Goal: Find specific page/section: Find specific page/section

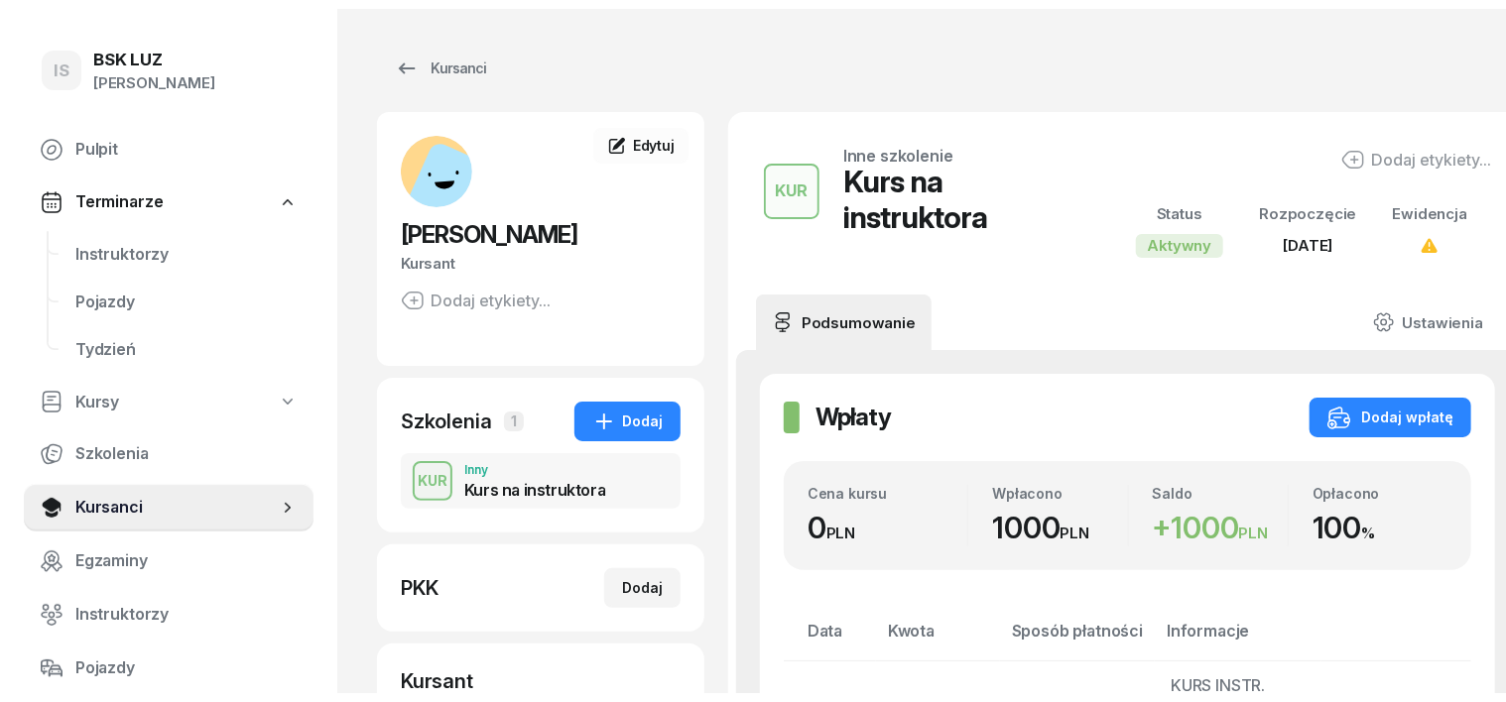
scroll to position [123, 0]
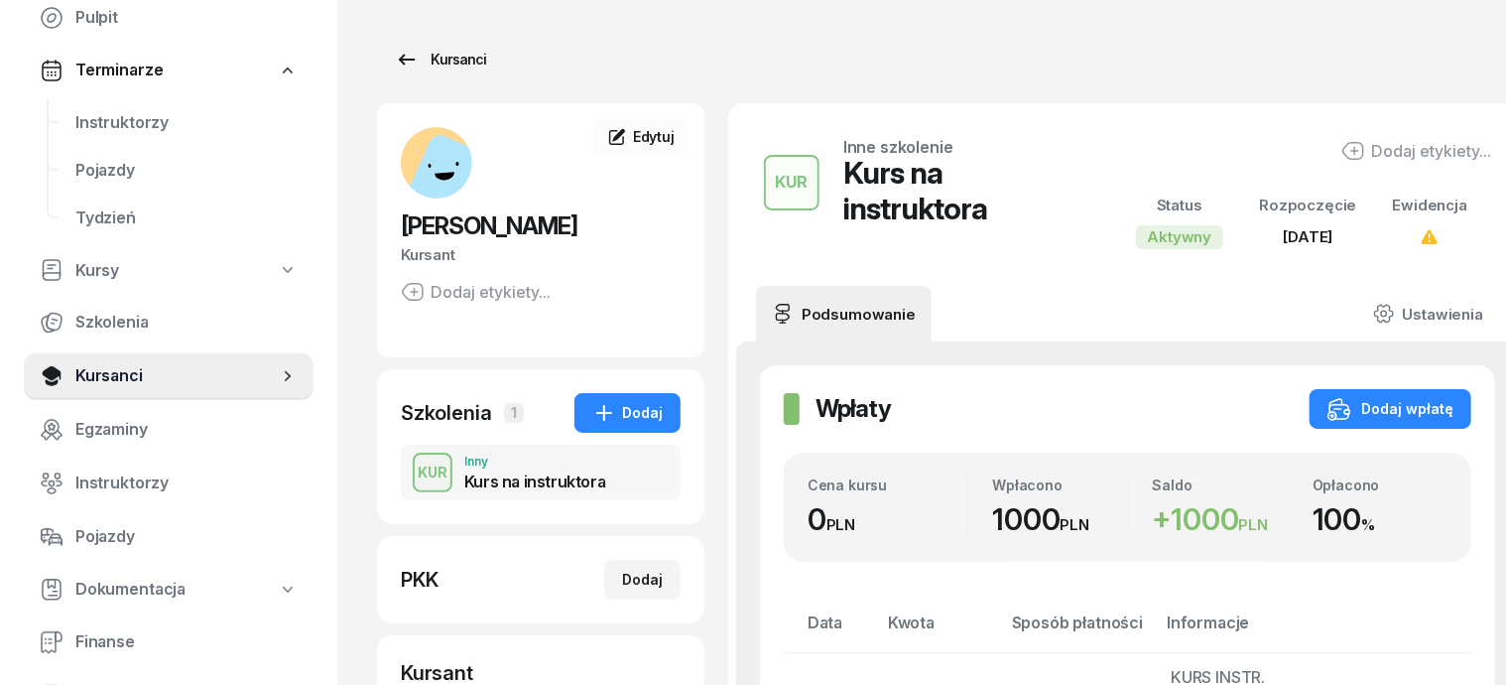
click at [405, 62] on div "Kursanci" at bounding box center [440, 60] width 91 height 24
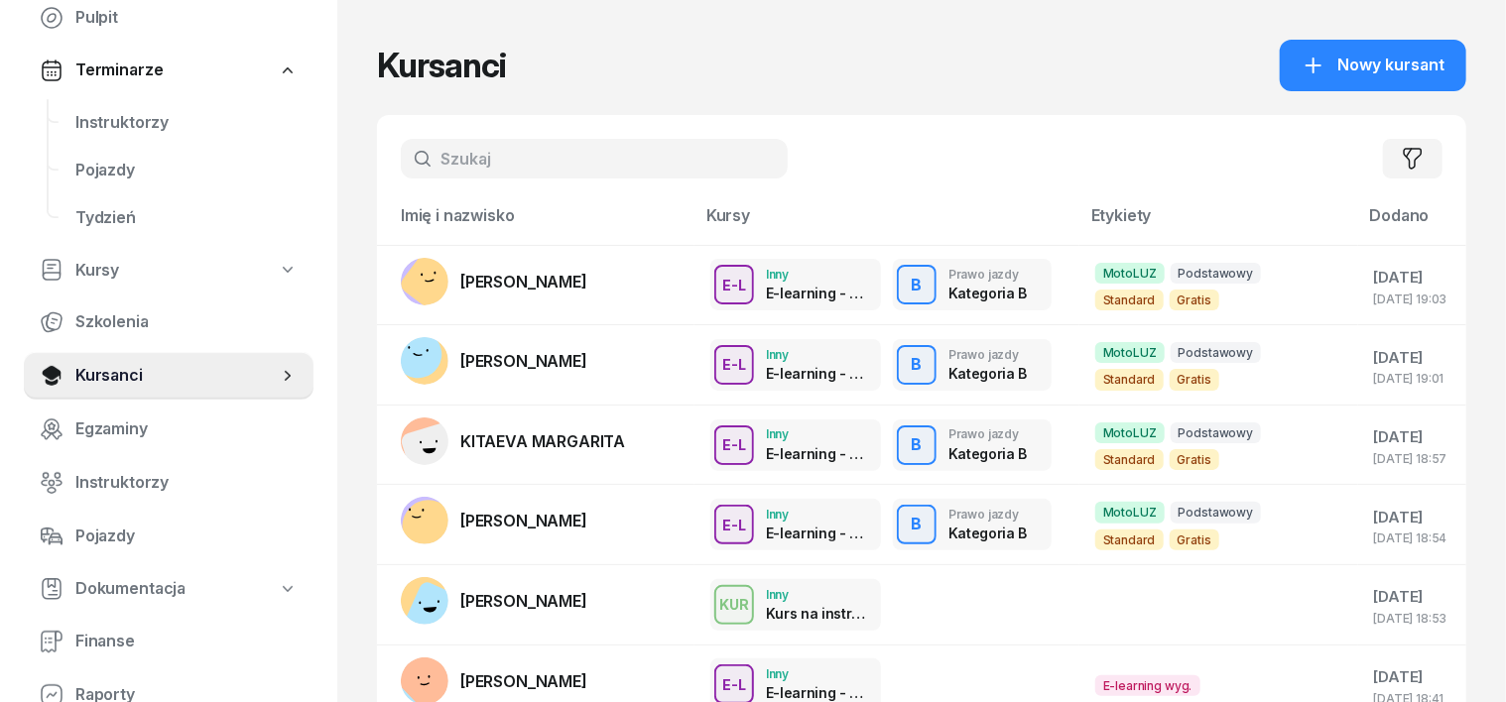
click at [421, 174] on input "text" at bounding box center [594, 159] width 387 height 40
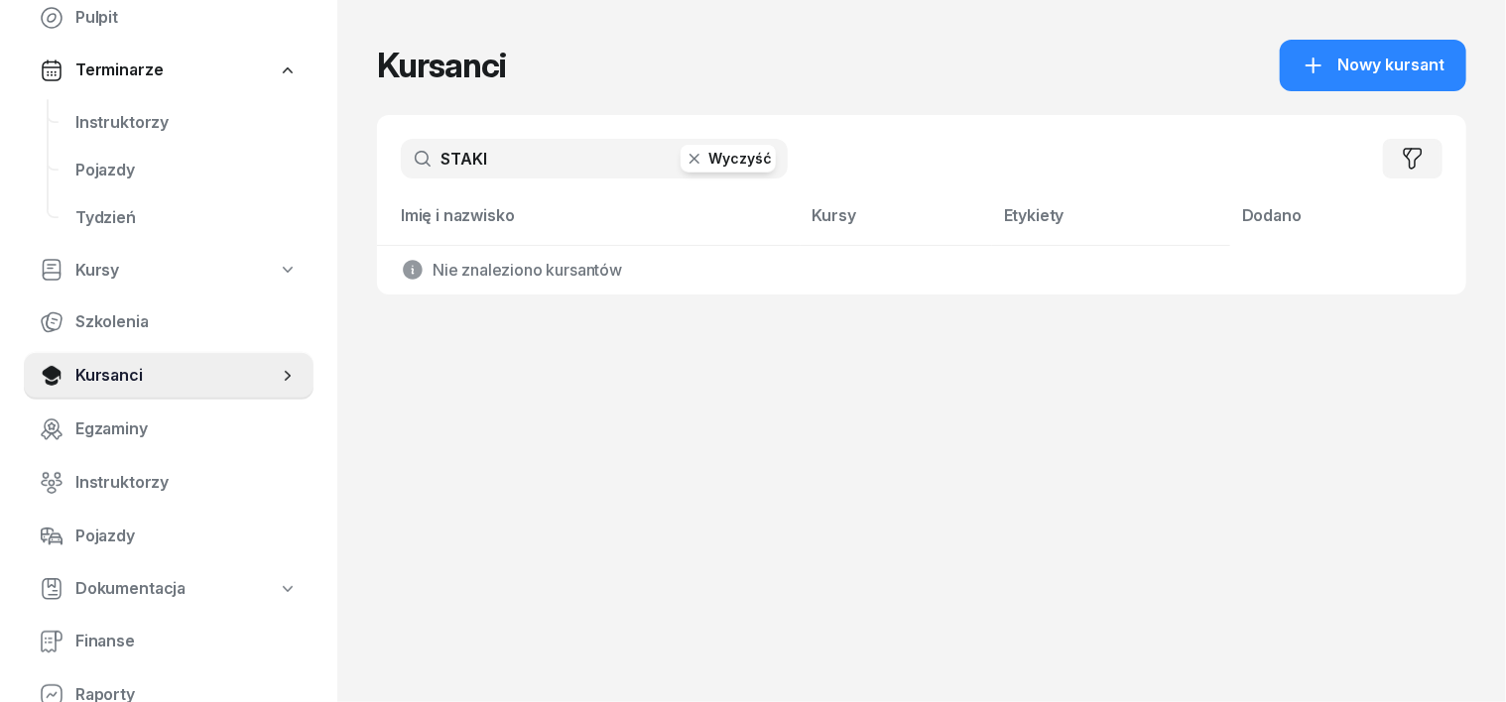
click at [430, 156] on input "STAKI" at bounding box center [594, 159] width 387 height 40
type input "STACKI"
click at [95, 635] on span "Finanse" at bounding box center [186, 642] width 222 height 26
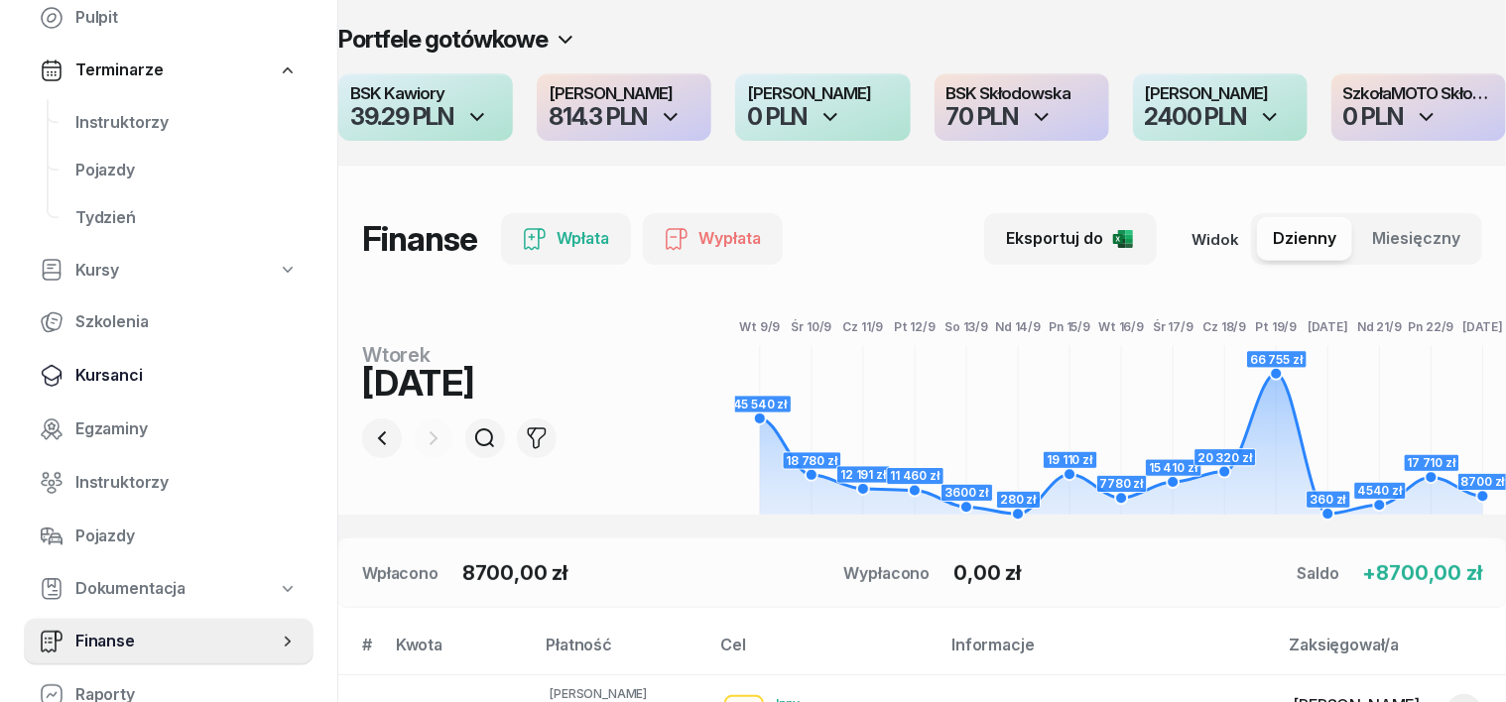
click at [116, 373] on span "Kursanci" at bounding box center [186, 376] width 222 height 26
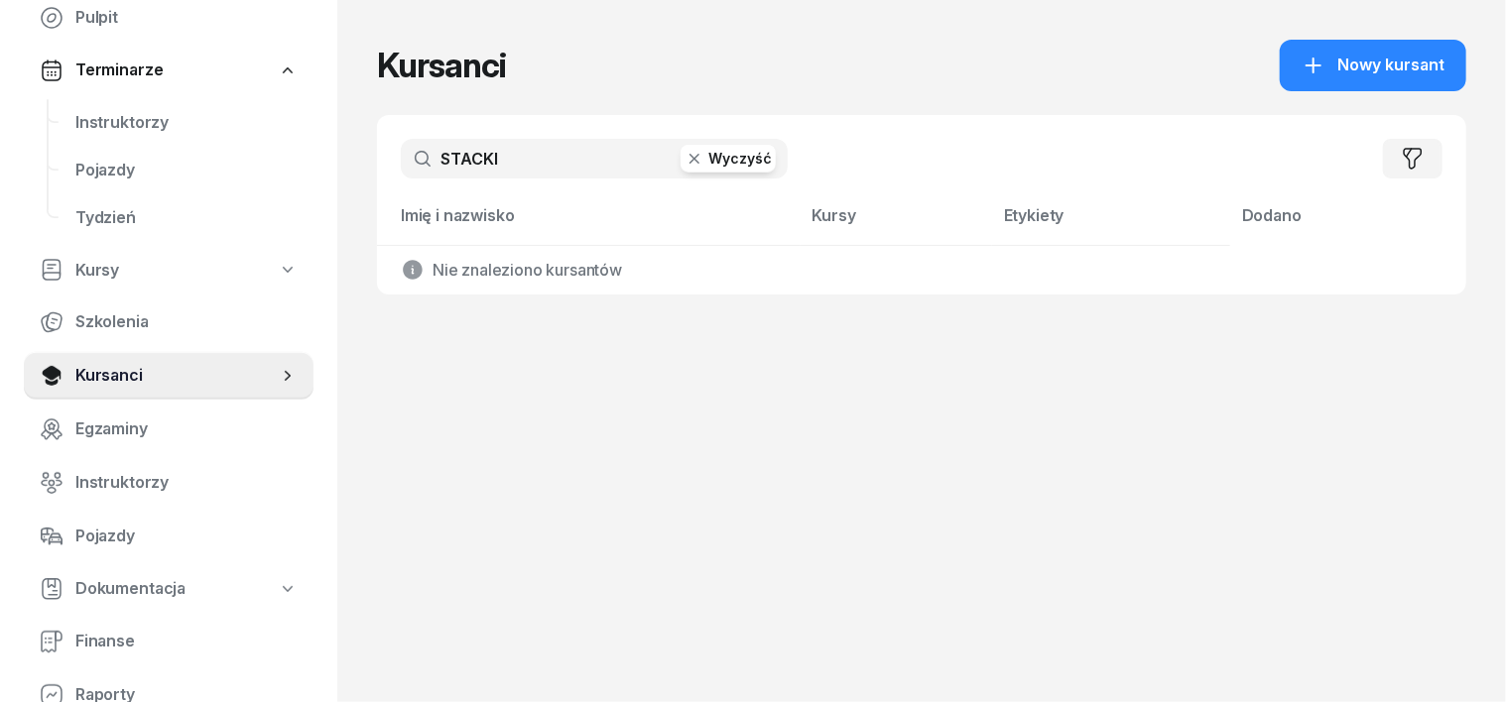
click at [434, 155] on input "STACKI" at bounding box center [594, 159] width 387 height 40
click at [439, 150] on input "STACKI" at bounding box center [594, 159] width 387 height 40
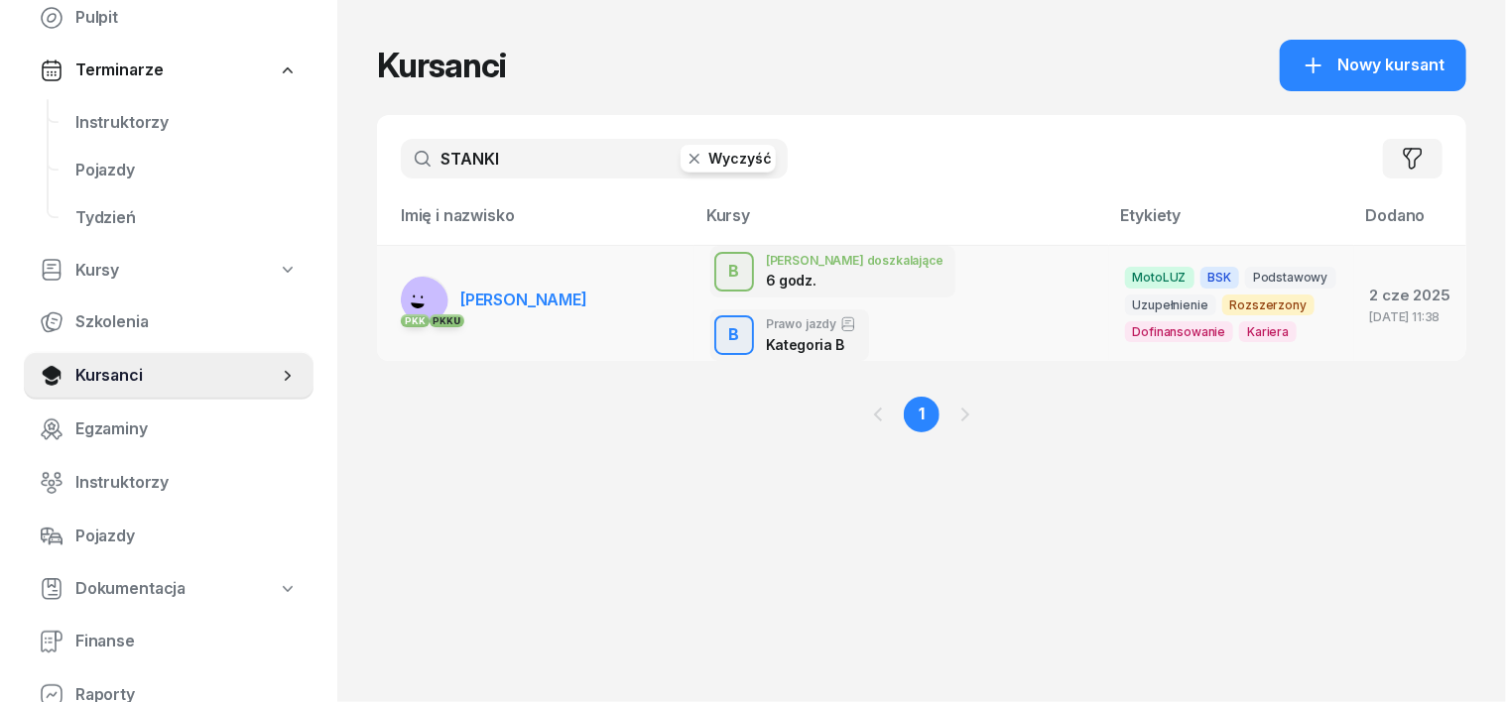
type input "STANKI"
click at [387, 285] on rect at bounding box center [421, 302] width 69 height 69
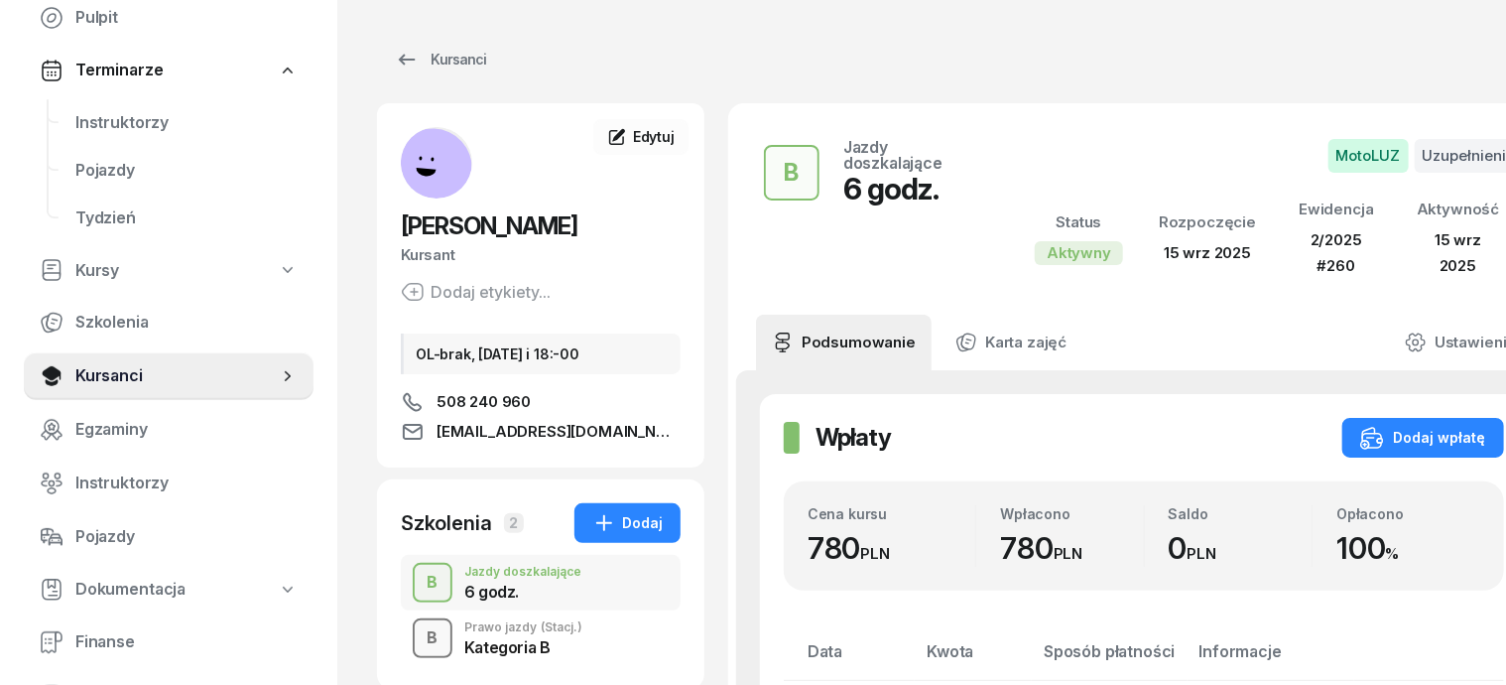
click at [420, 635] on div "B" at bounding box center [433, 638] width 27 height 34
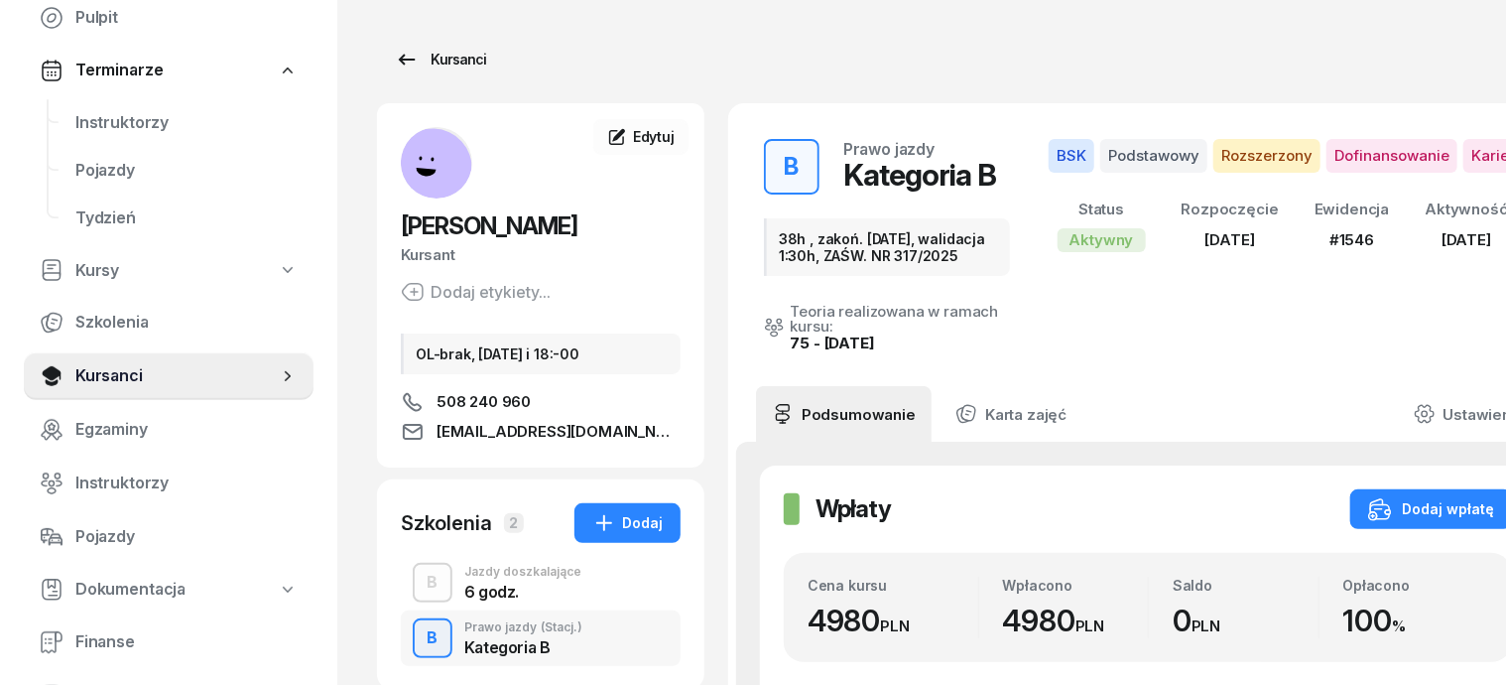
click at [405, 61] on div "Kursanci" at bounding box center [440, 60] width 91 height 24
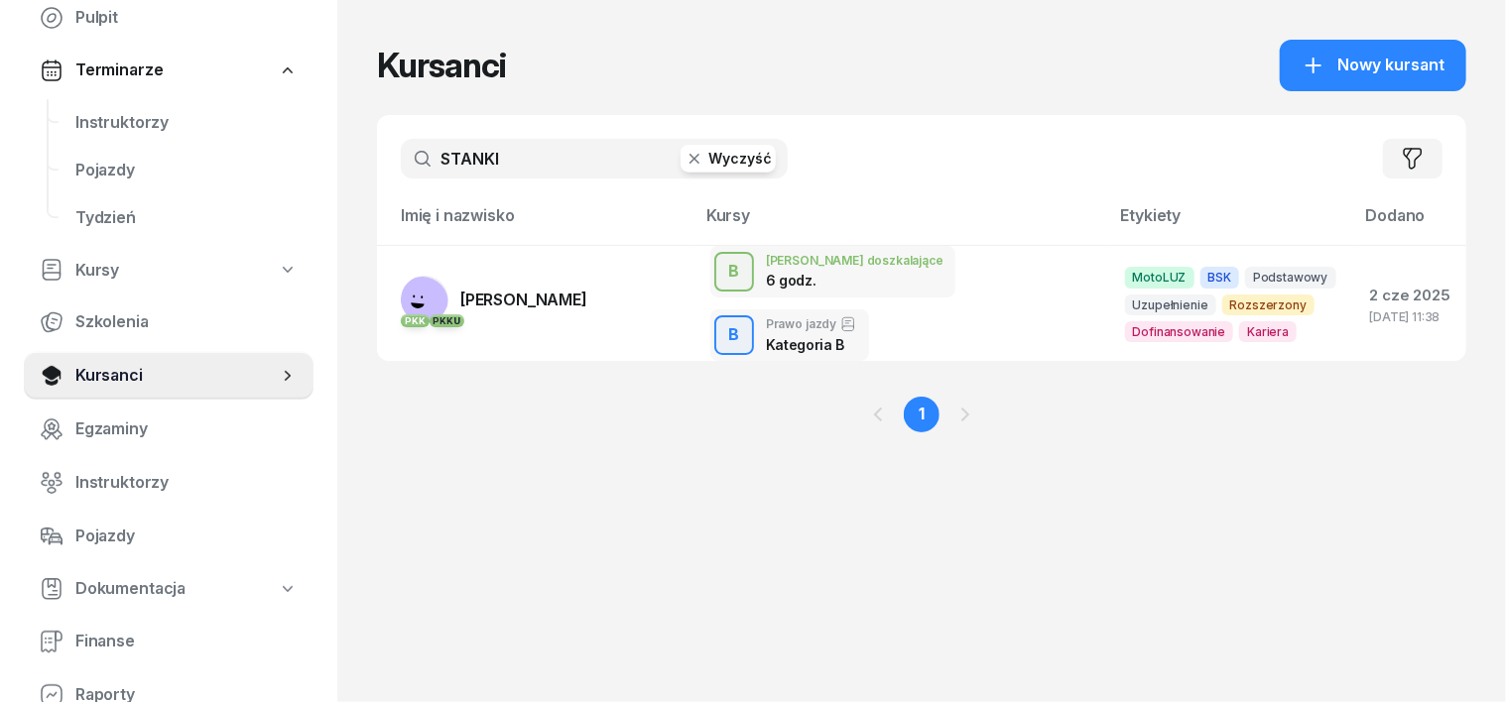
click at [685, 162] on icon "button" at bounding box center [695, 159] width 20 height 20
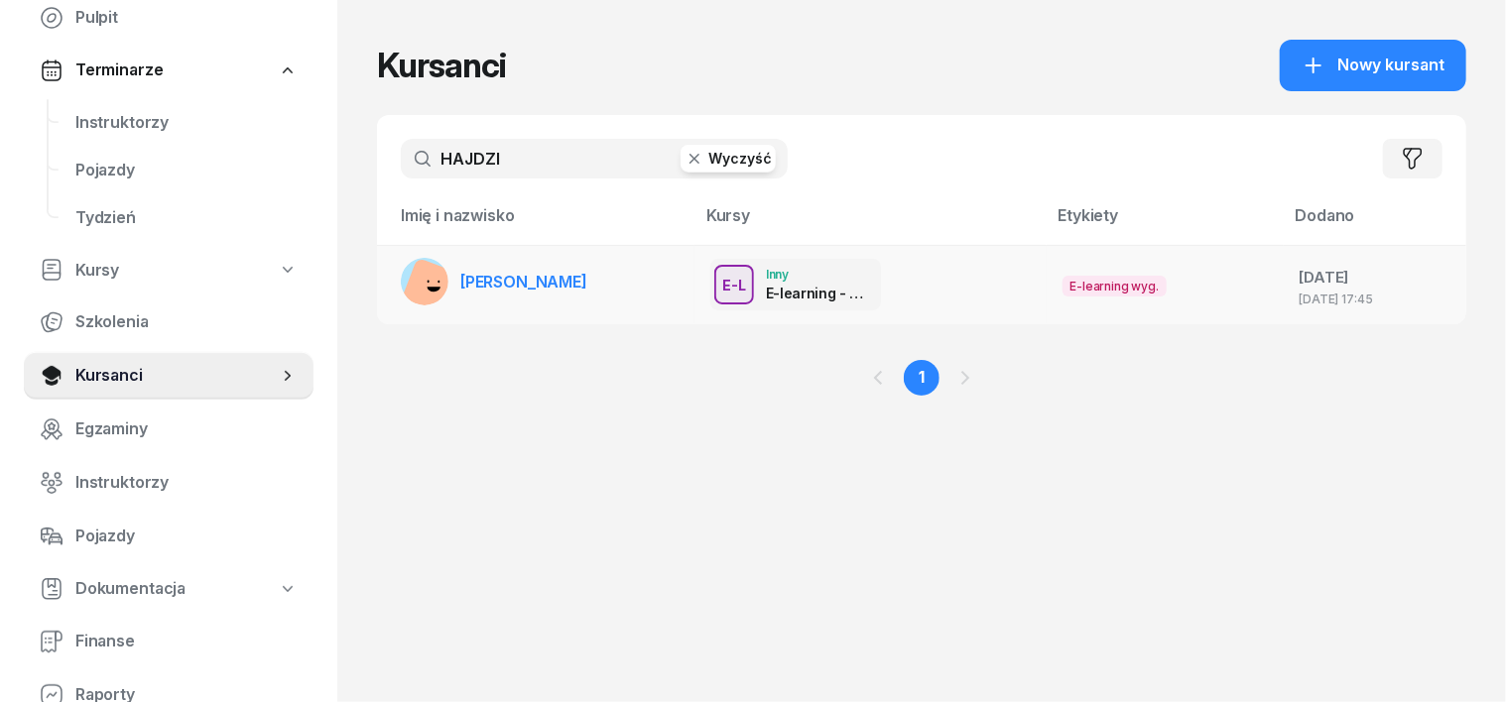
type input "HAJDZI"
click at [401, 279] on rect at bounding box center [432, 288] width 62 height 62
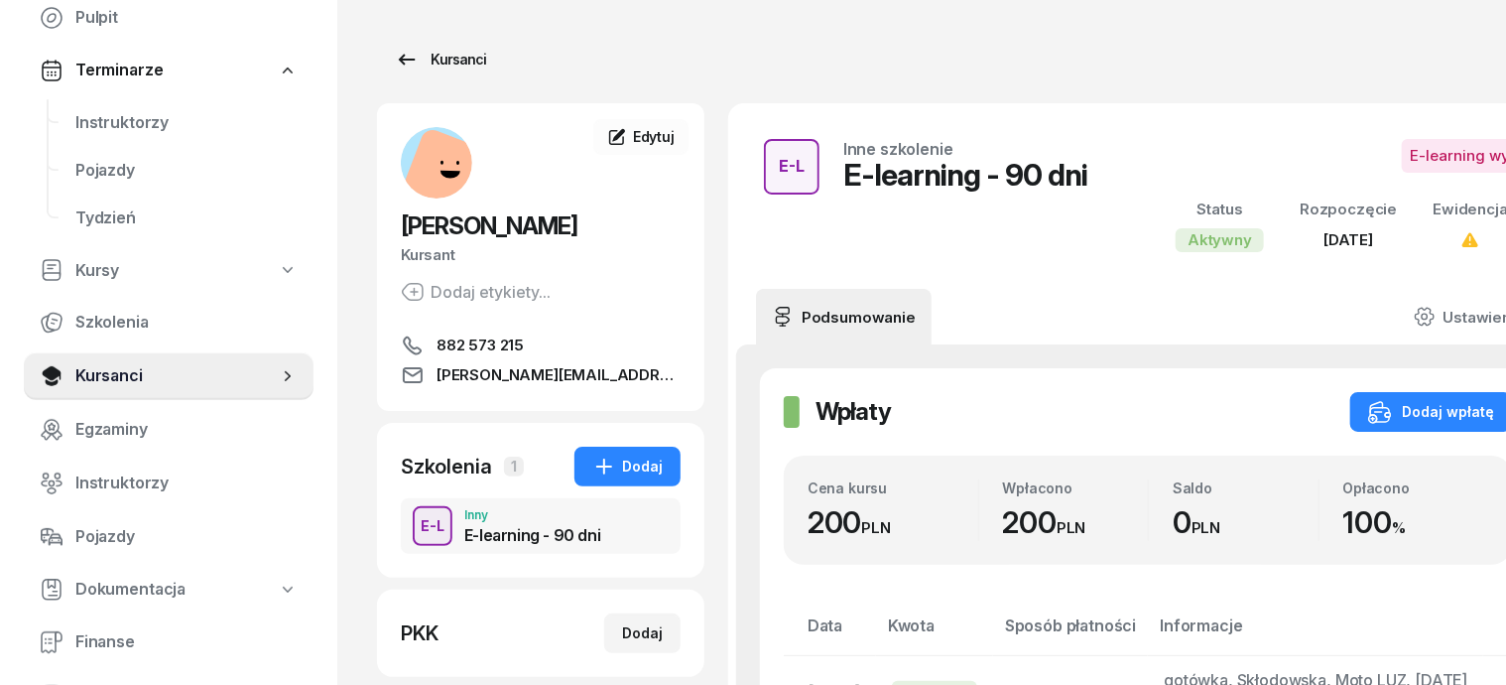
click at [435, 60] on div "Kursanci" at bounding box center [440, 60] width 91 height 24
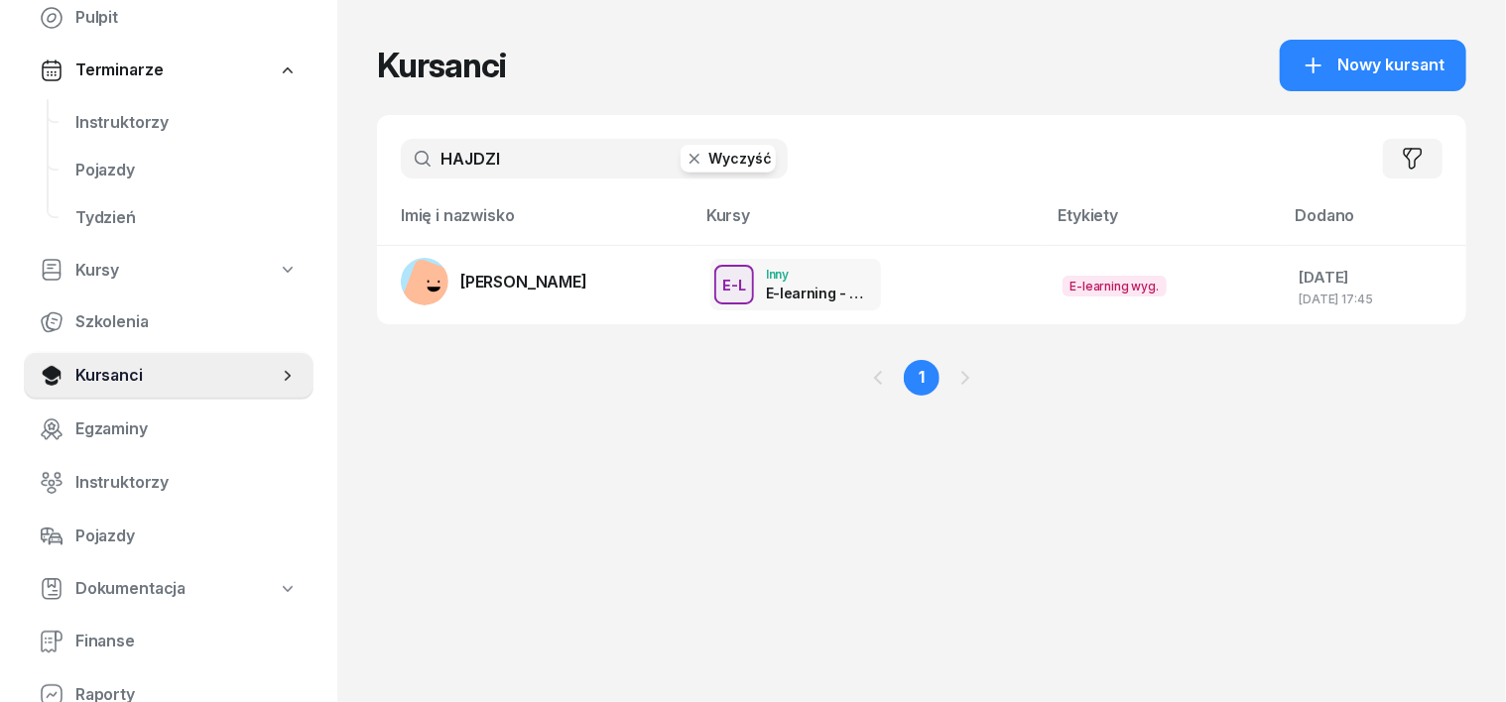
drag, startPoint x: 661, startPoint y: 161, endPoint x: 654, endPoint y: 170, distance: 11.3
click at [681, 170] on button "Wyczyść" at bounding box center [728, 159] width 95 height 28
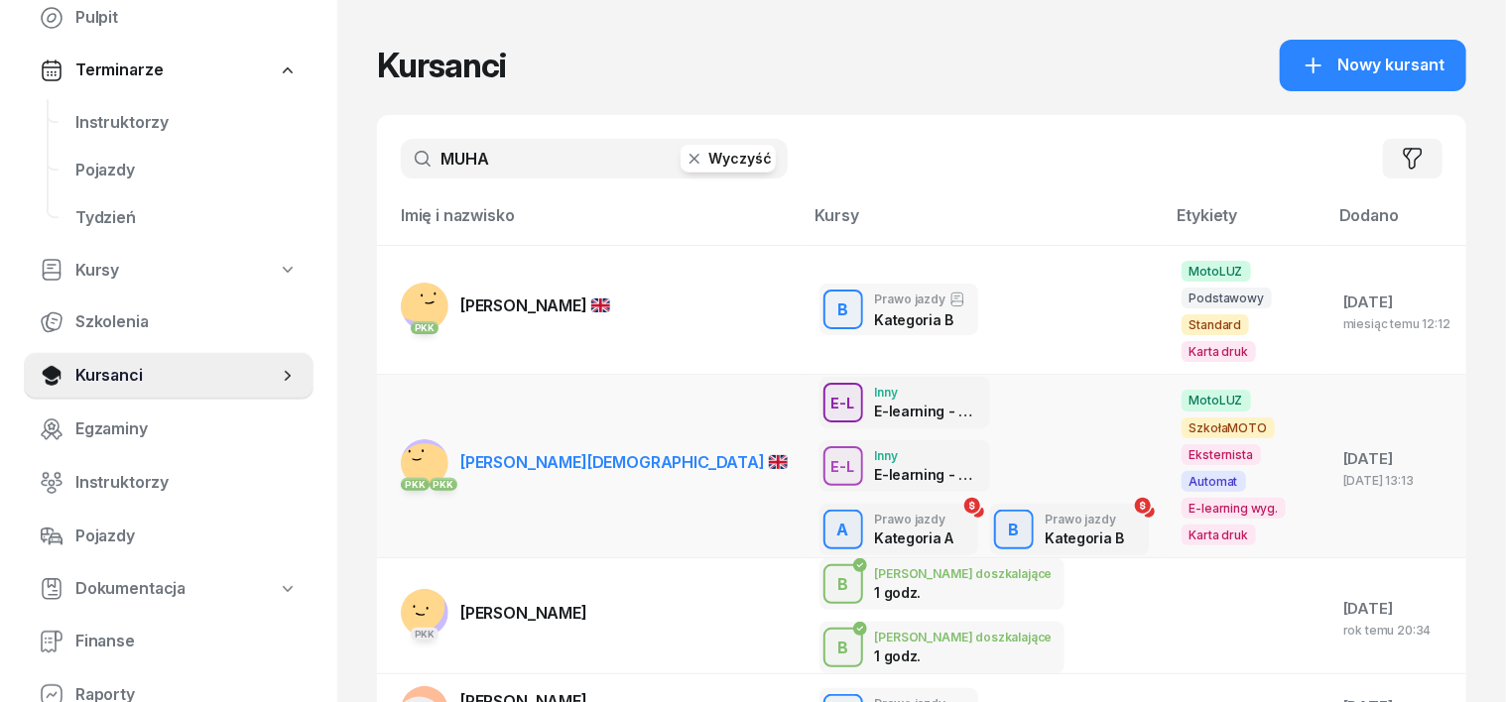
type input "MUHA"
click at [387, 434] on rect at bounding box center [425, 472] width 77 height 77
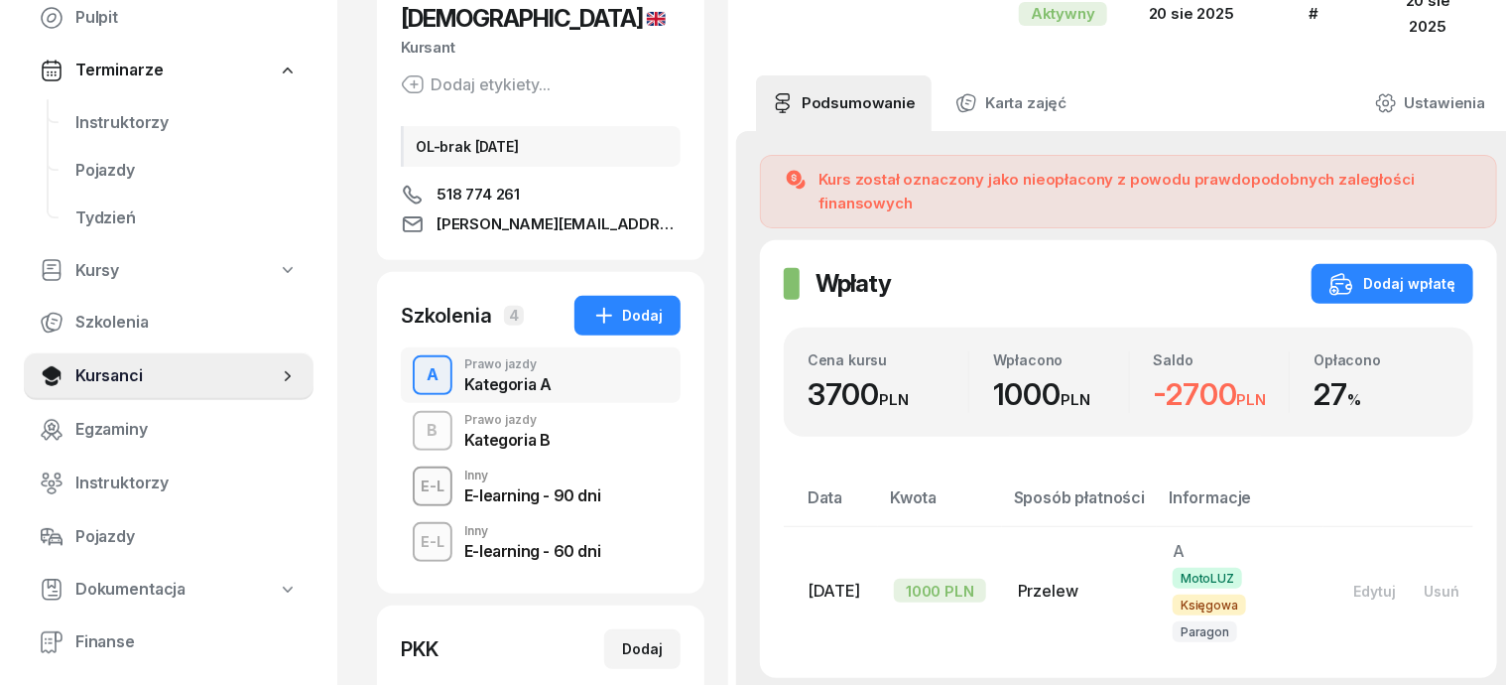
scroll to position [248, 0]
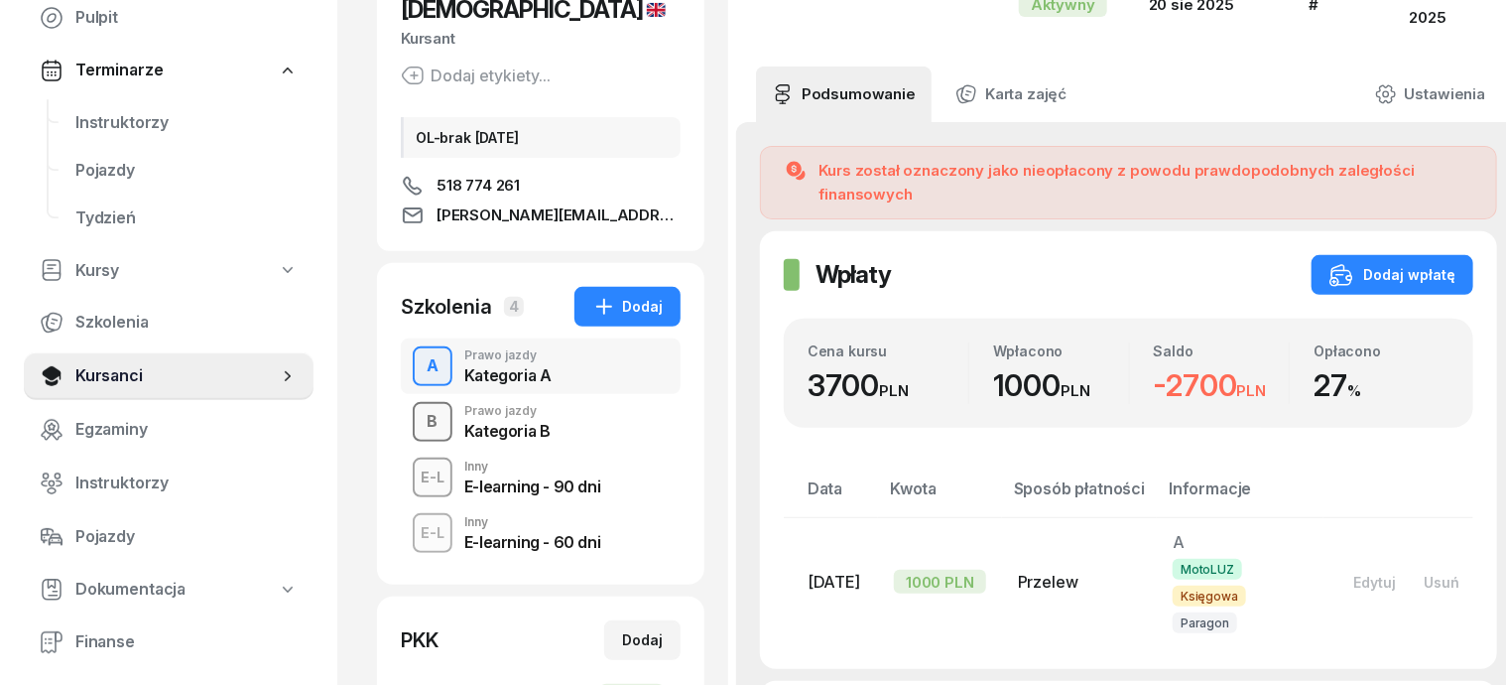
click at [420, 405] on div "B" at bounding box center [433, 422] width 27 height 34
